Goal: Entertainment & Leisure: Consume media (video, audio)

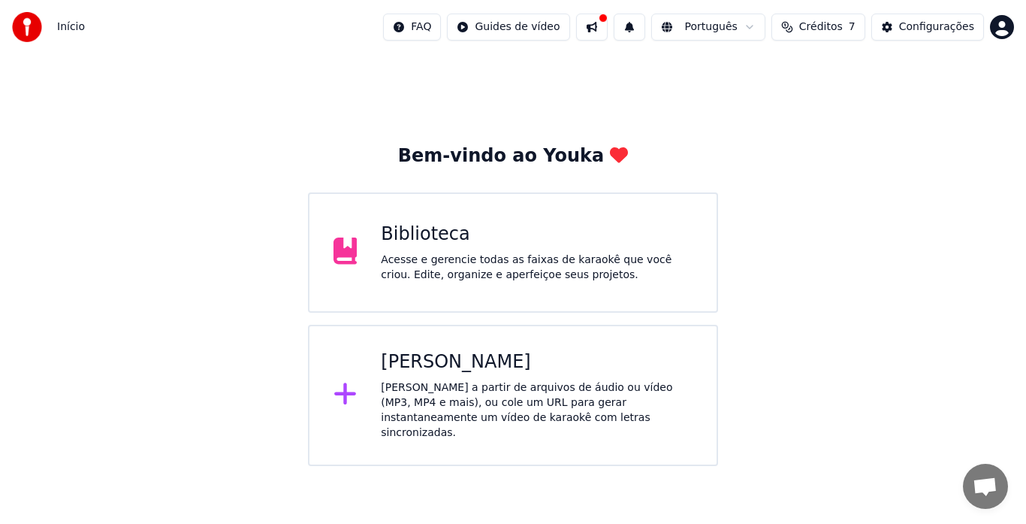
click at [429, 241] on div "Biblioteca" at bounding box center [537, 234] width 312 height 24
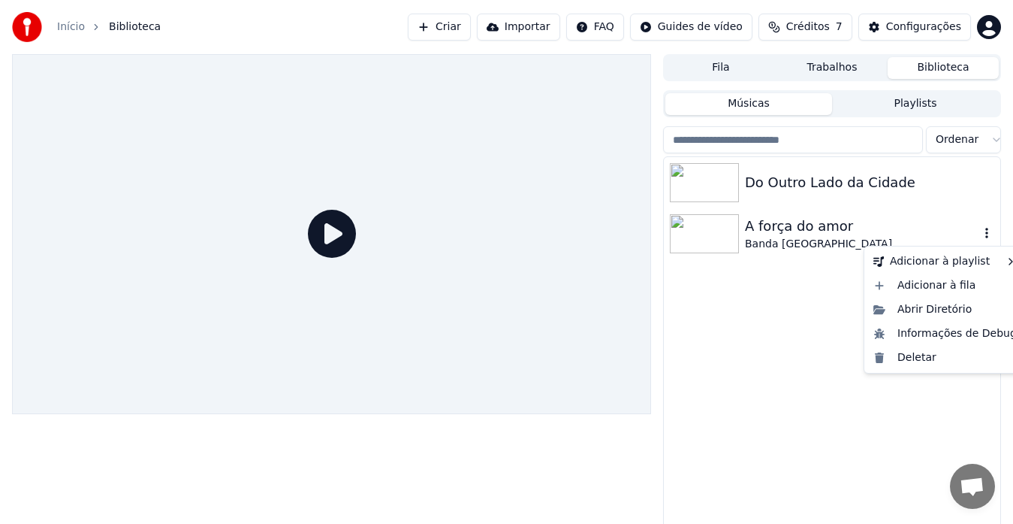
click at [986, 230] on icon "button" at bounding box center [987, 233] width 3 height 11
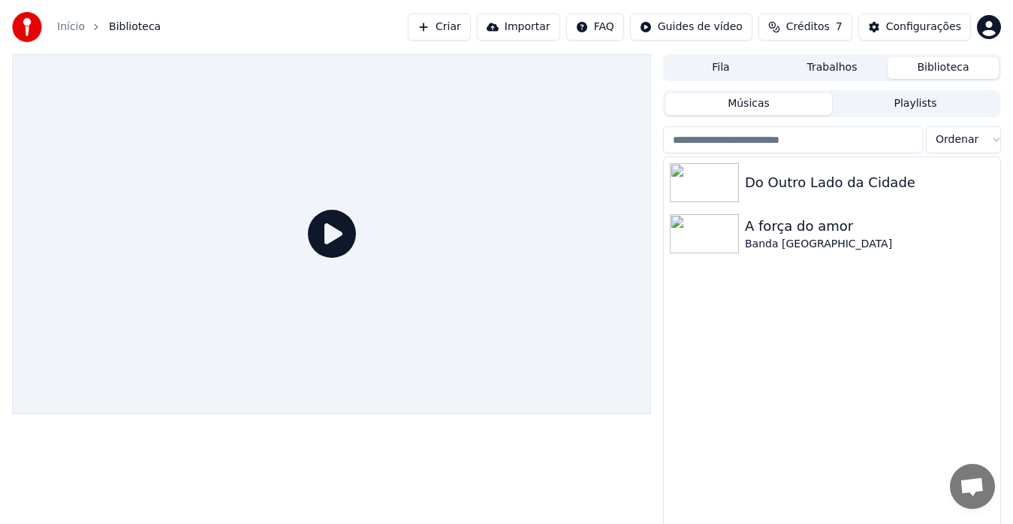
click at [696, 365] on div "Do Outro Lado da Cidade A força do amor Banda [GEOGRAPHIC_DATA]" at bounding box center [832, 352] width 337 height 391
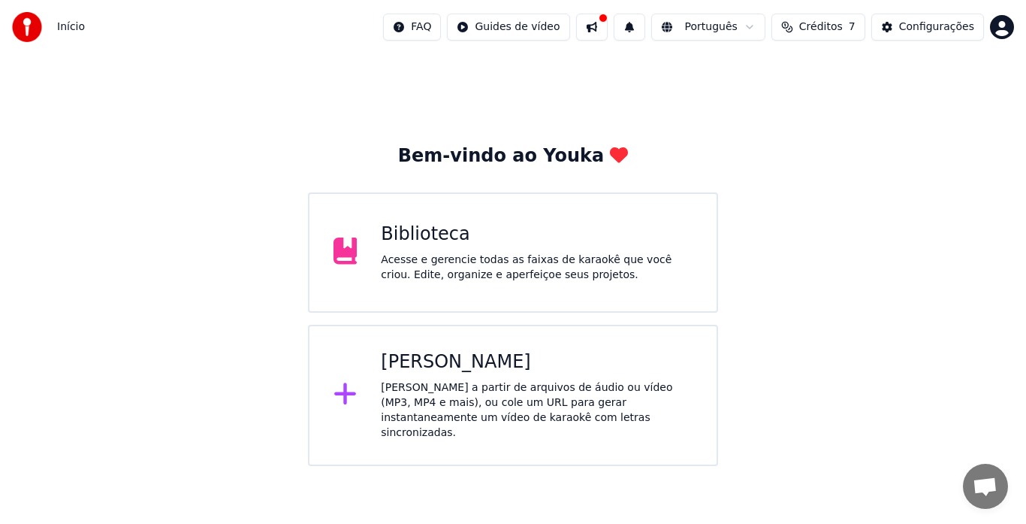
click at [427, 242] on div "Biblioteca" at bounding box center [537, 234] width 312 height 24
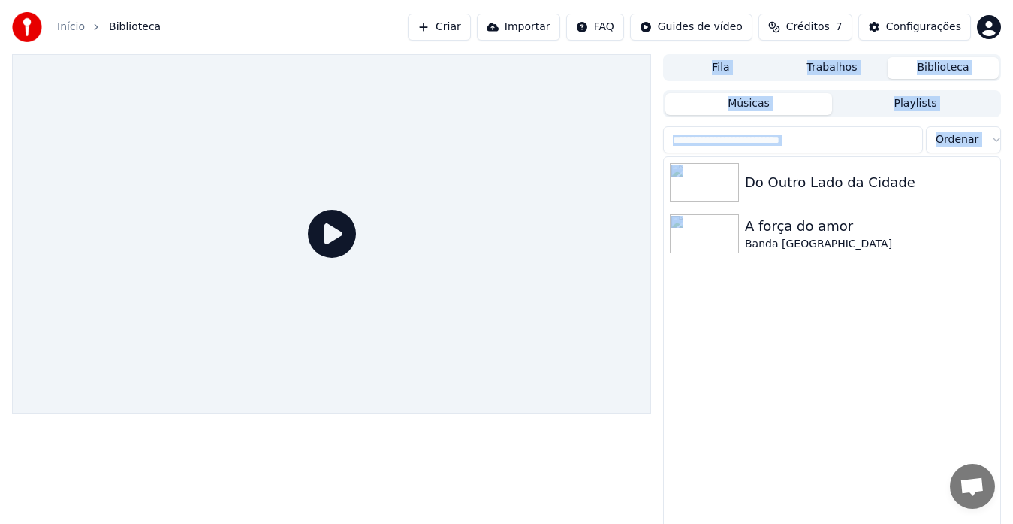
click at [427, 242] on div at bounding box center [331, 234] width 639 height 360
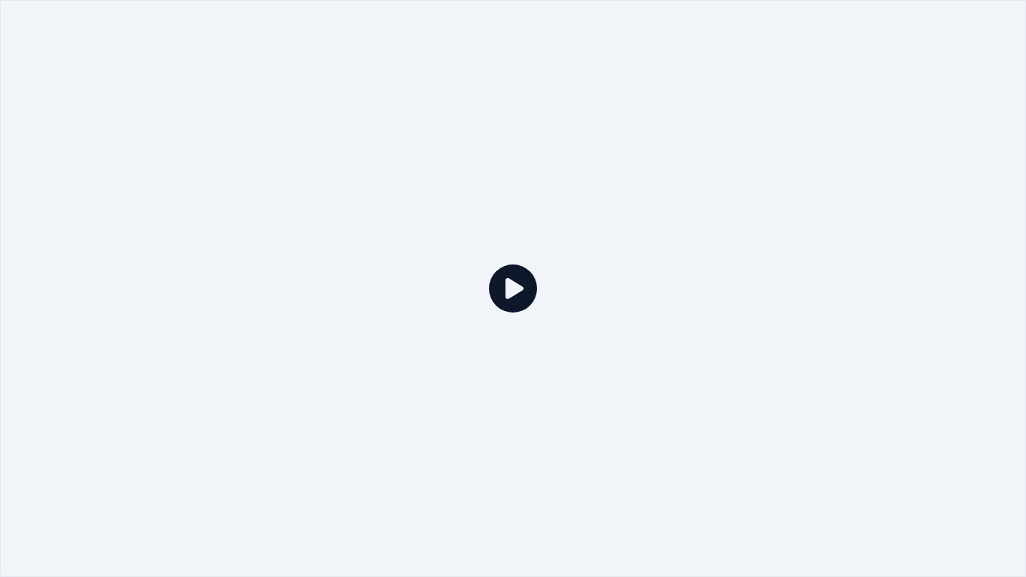
click at [516, 289] on icon at bounding box center [513, 288] width 48 height 48
click at [675, 394] on div at bounding box center [513, 288] width 1026 height 577
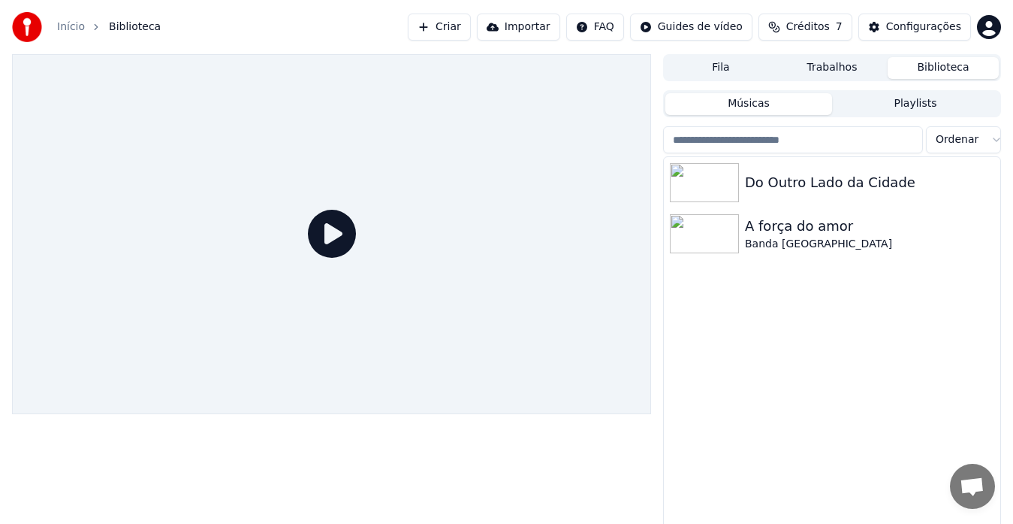
click at [675, 377] on div "Do Outro Lado da Cidade A força do amor Banda [GEOGRAPHIC_DATA]" at bounding box center [832, 352] width 337 height 391
click at [777, 189] on div "Do Outro Lado da Cidade" at bounding box center [862, 182] width 234 height 21
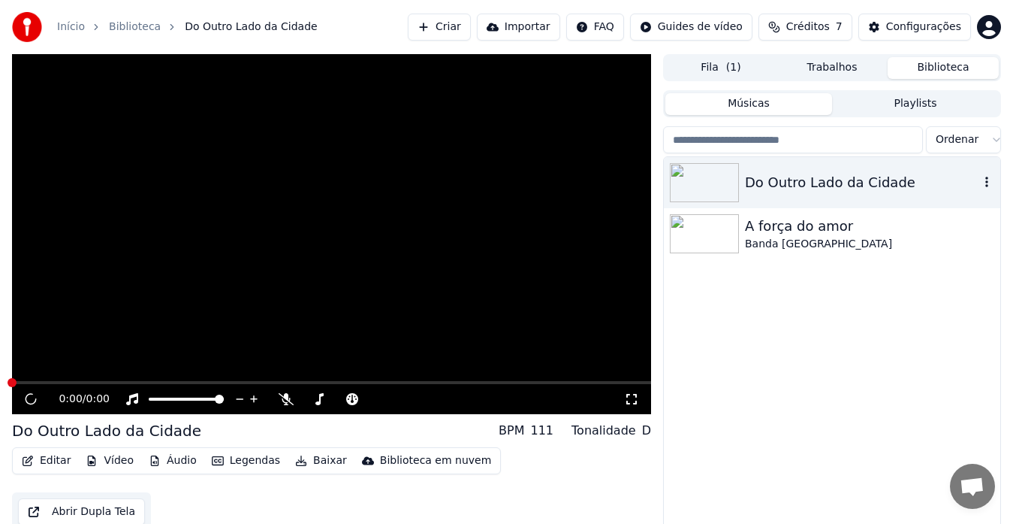
click at [777, 189] on div "Do Outro Lado da Cidade" at bounding box center [862, 182] width 234 height 21
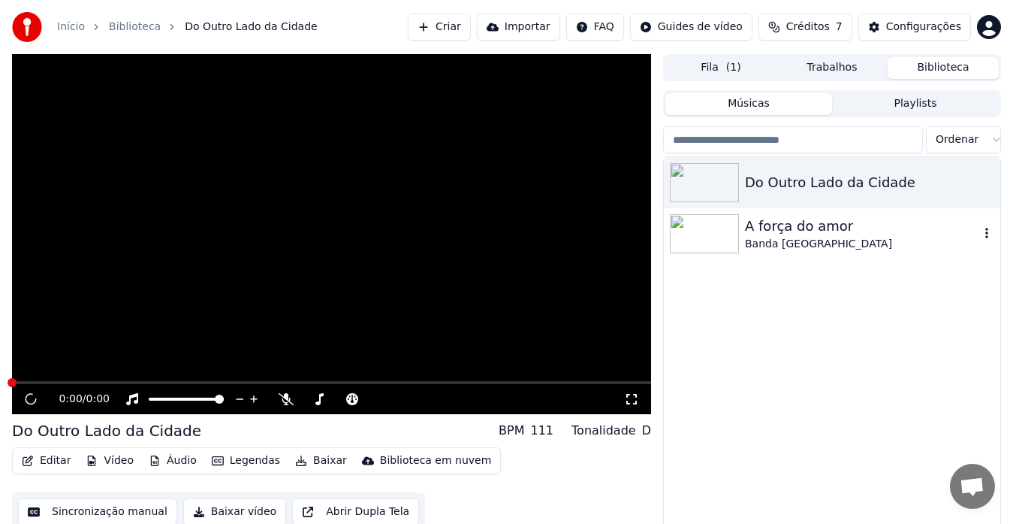
click at [780, 226] on div "A força do amor" at bounding box center [862, 226] width 234 height 21
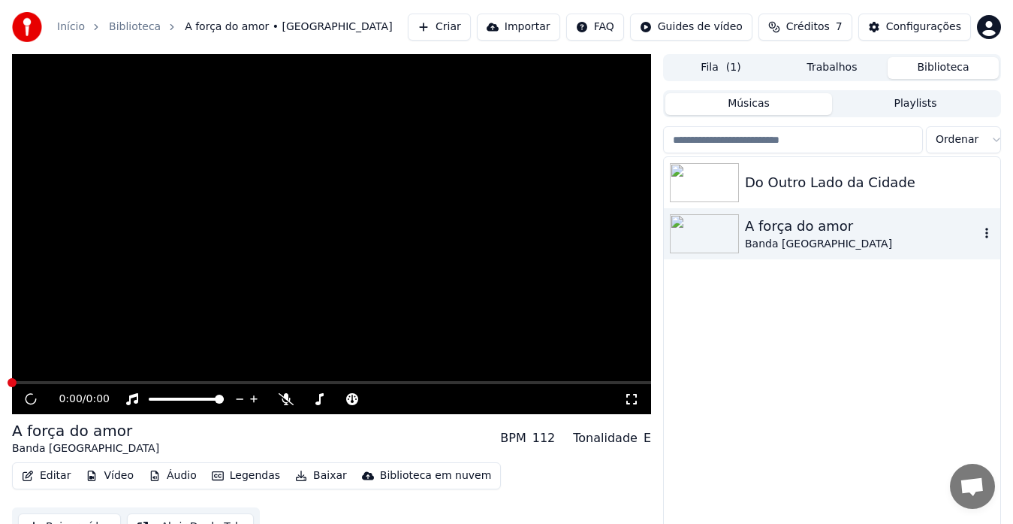
click at [780, 226] on div "A força do amor" at bounding box center [862, 226] width 234 height 21
click at [284, 399] on icon at bounding box center [286, 399] width 15 height 12
click at [25, 379] on video at bounding box center [331, 234] width 639 height 360
click at [27, 382] on span at bounding box center [331, 382] width 639 height 3
click at [32, 383] on span at bounding box center [331, 382] width 639 height 3
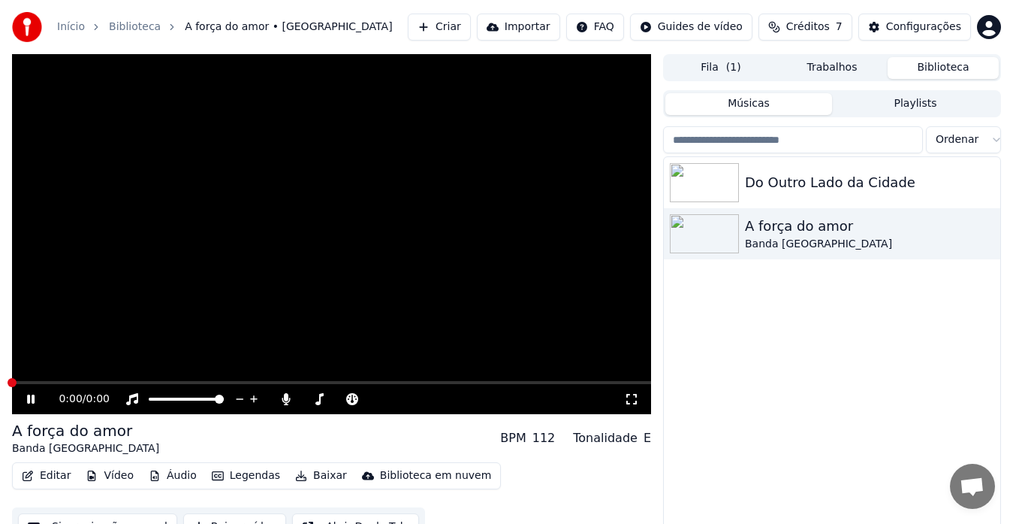
click at [32, 383] on span at bounding box center [331, 382] width 639 height 3
click at [799, 231] on div "A força do amor" at bounding box center [862, 226] width 234 height 21
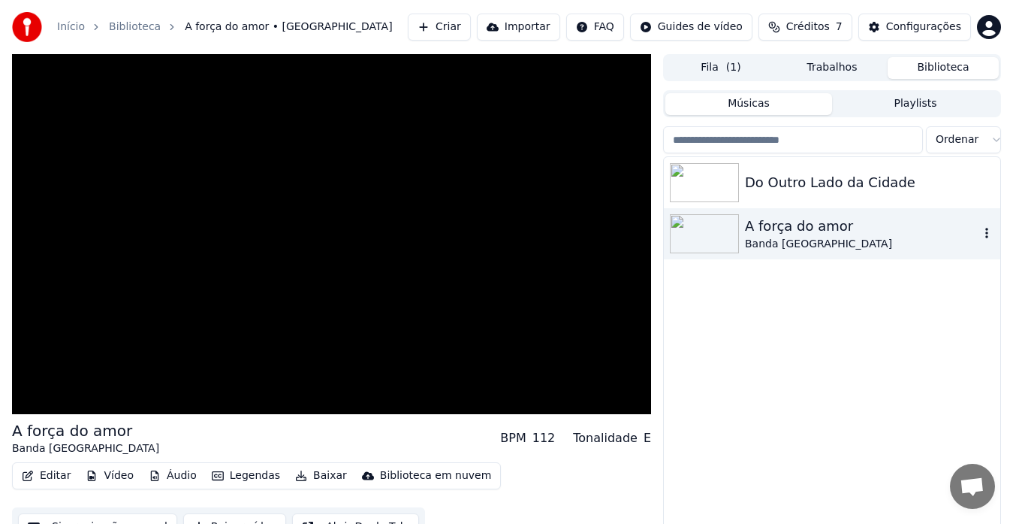
click at [799, 231] on div "A força do amor" at bounding box center [862, 226] width 234 height 21
click at [986, 232] on icon "button" at bounding box center [987, 233] width 15 height 12
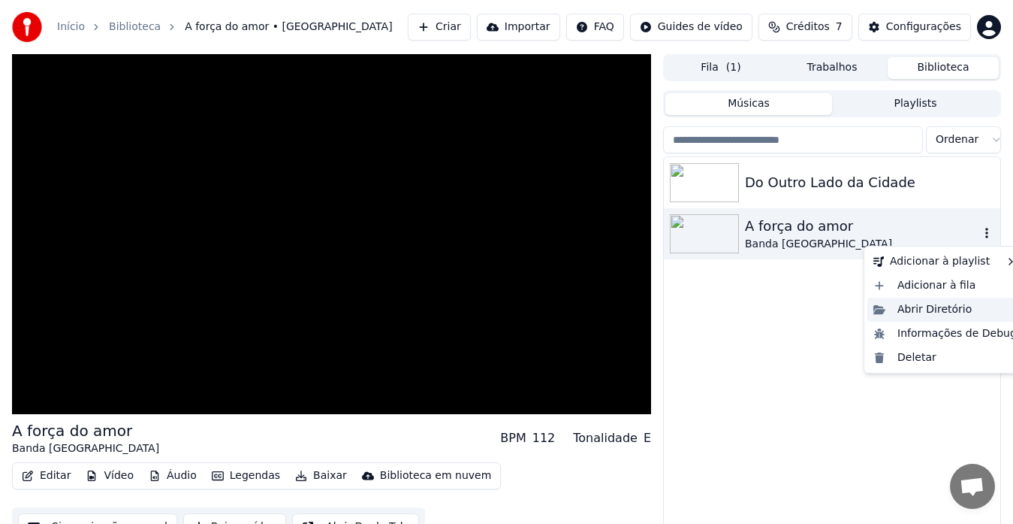
click at [928, 307] on div "Abrir Diretório" at bounding box center [945, 309] width 155 height 24
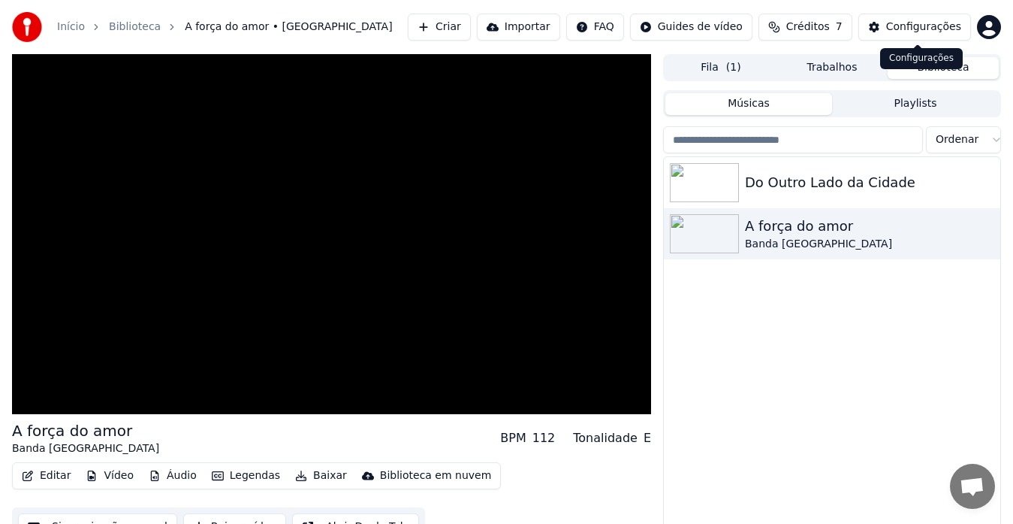
click at [922, 22] on div "Configurações" at bounding box center [923, 27] width 75 height 15
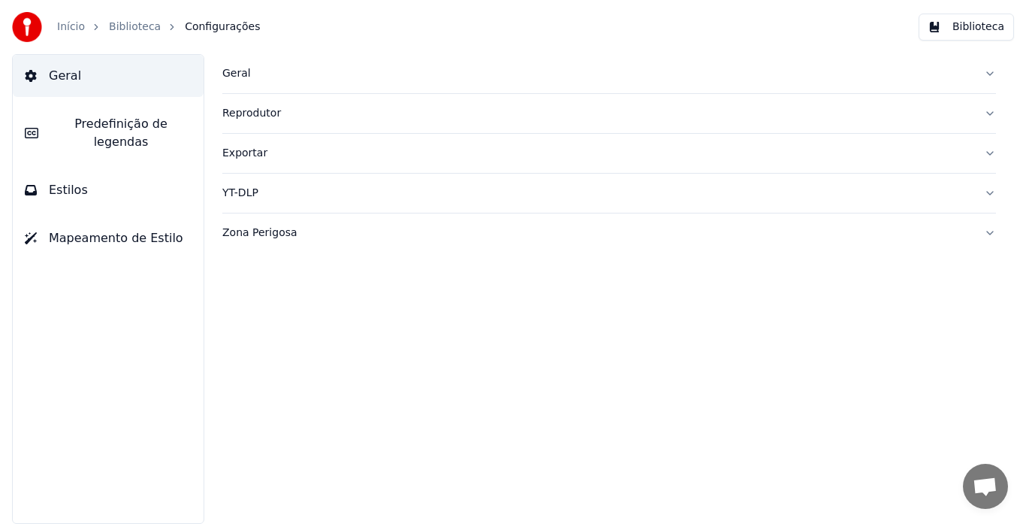
click at [80, 22] on link "Início" at bounding box center [71, 27] width 28 height 15
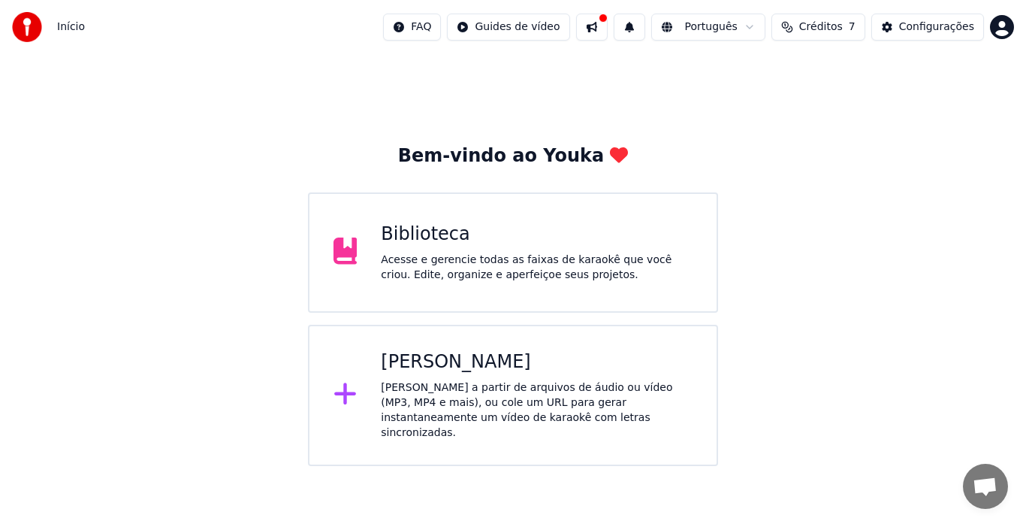
click at [388, 234] on div "Biblioteca" at bounding box center [537, 234] width 312 height 24
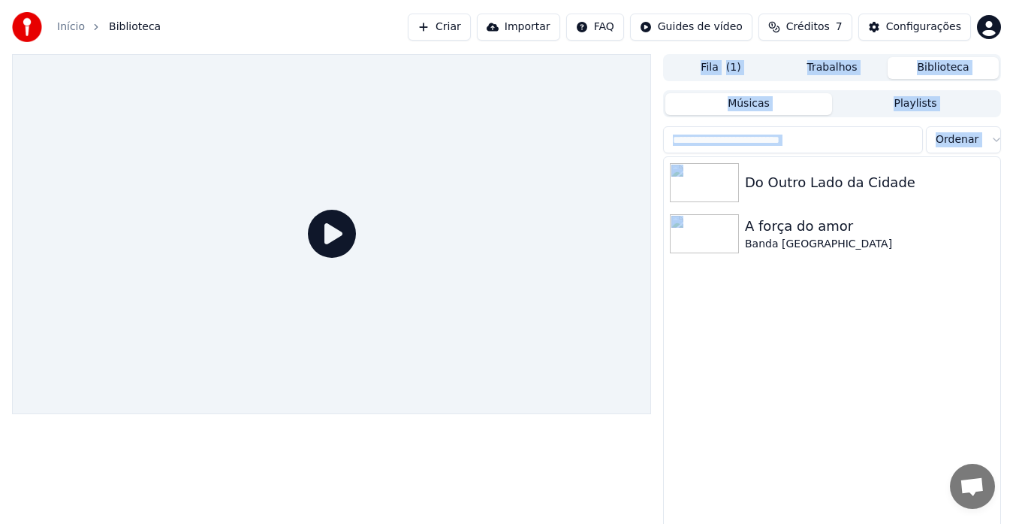
click at [388, 234] on div at bounding box center [331, 234] width 639 height 360
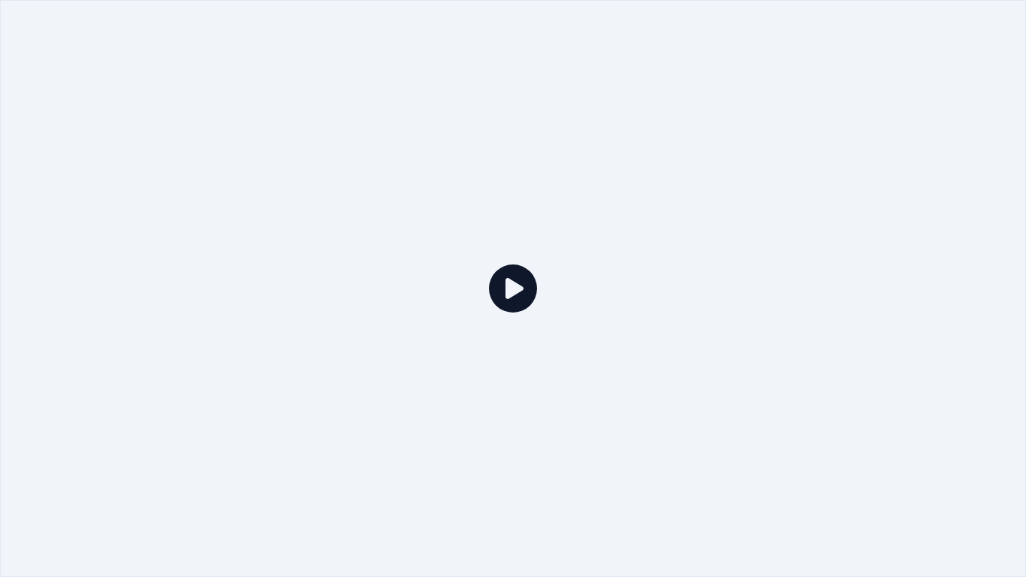
click at [503, 283] on icon at bounding box center [513, 288] width 48 height 48
click at [717, 478] on div at bounding box center [513, 288] width 1026 height 577
drag, startPoint x: 755, startPoint y: 152, endPoint x: 773, endPoint y: 182, distance: 34.4
click at [759, 162] on div at bounding box center [513, 288] width 1026 height 577
